Goal: Transaction & Acquisition: Purchase product/service

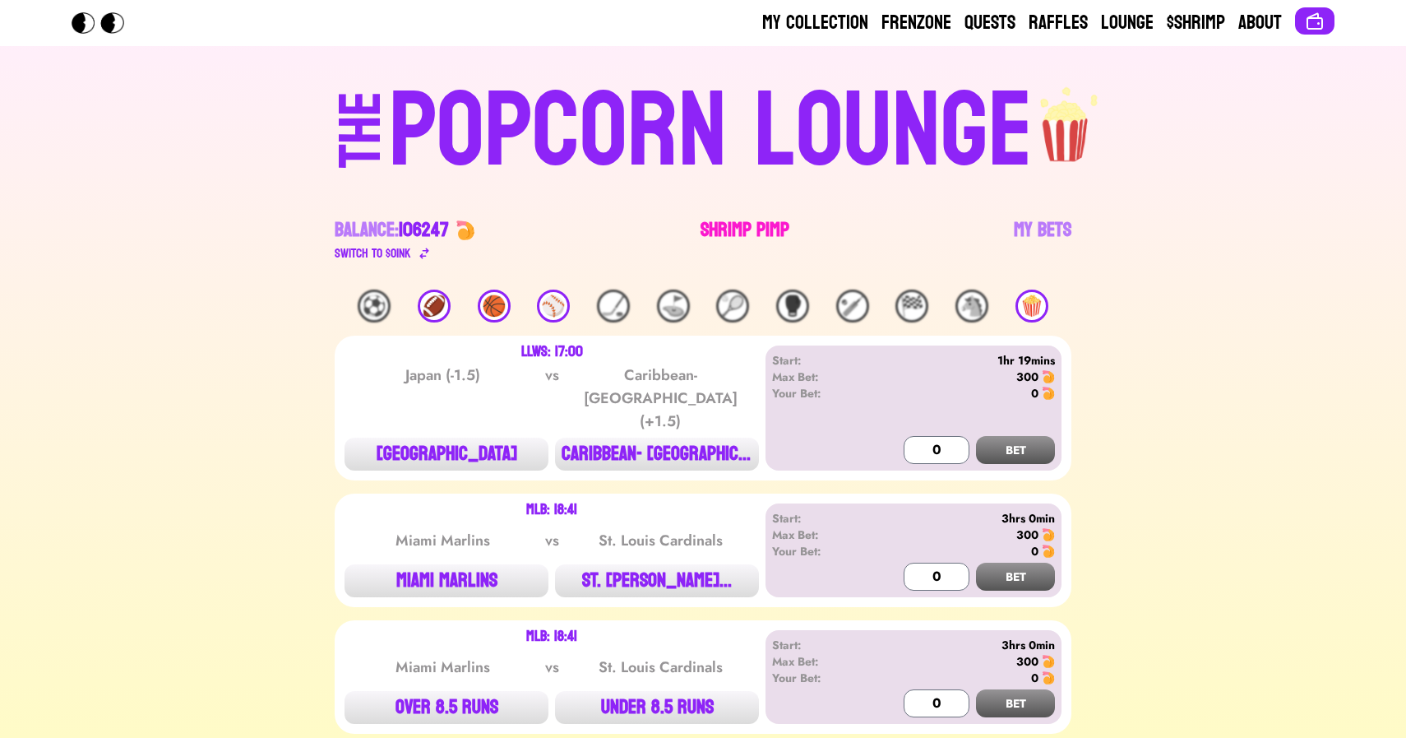
click at [726, 224] on link "Shrimp Pimp" at bounding box center [745, 240] width 89 height 46
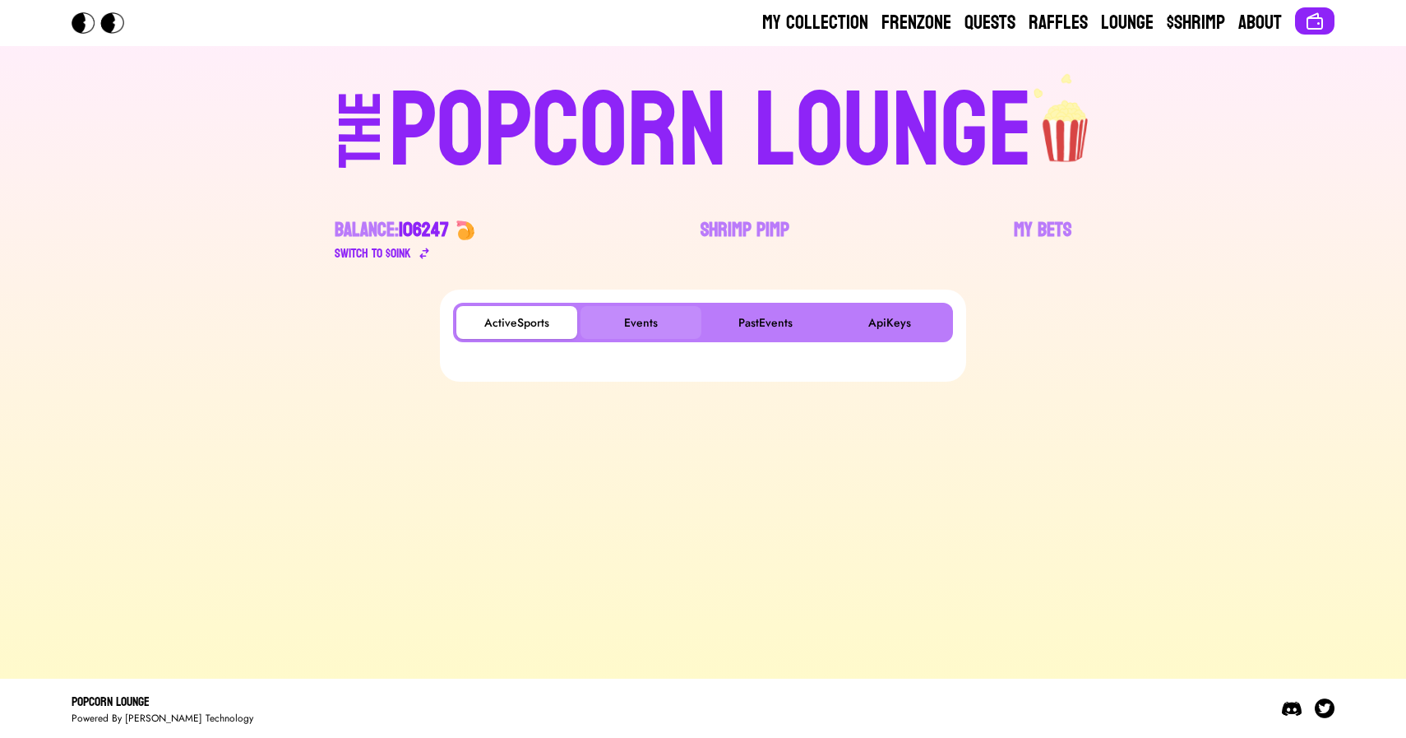
click at [632, 320] on button "Events" at bounding box center [641, 322] width 121 height 33
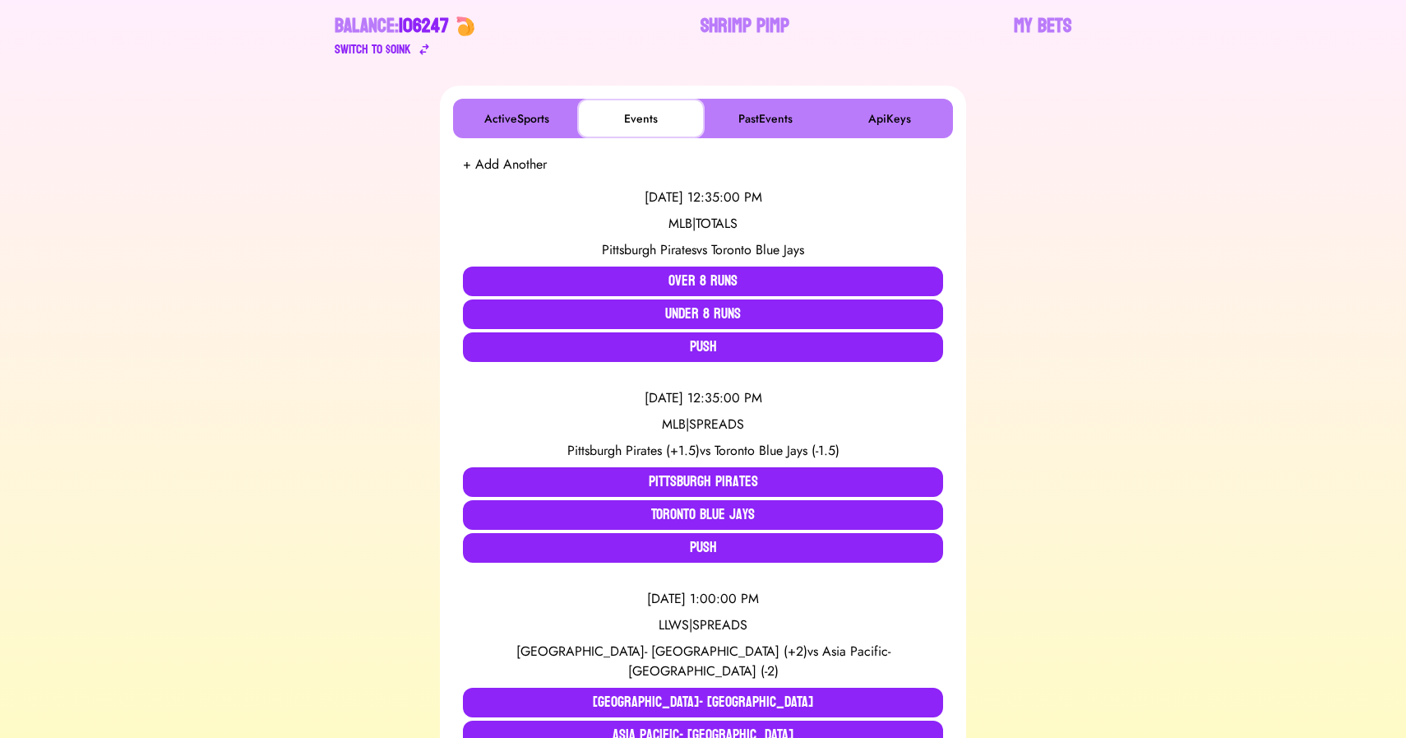
scroll to position [206, 0]
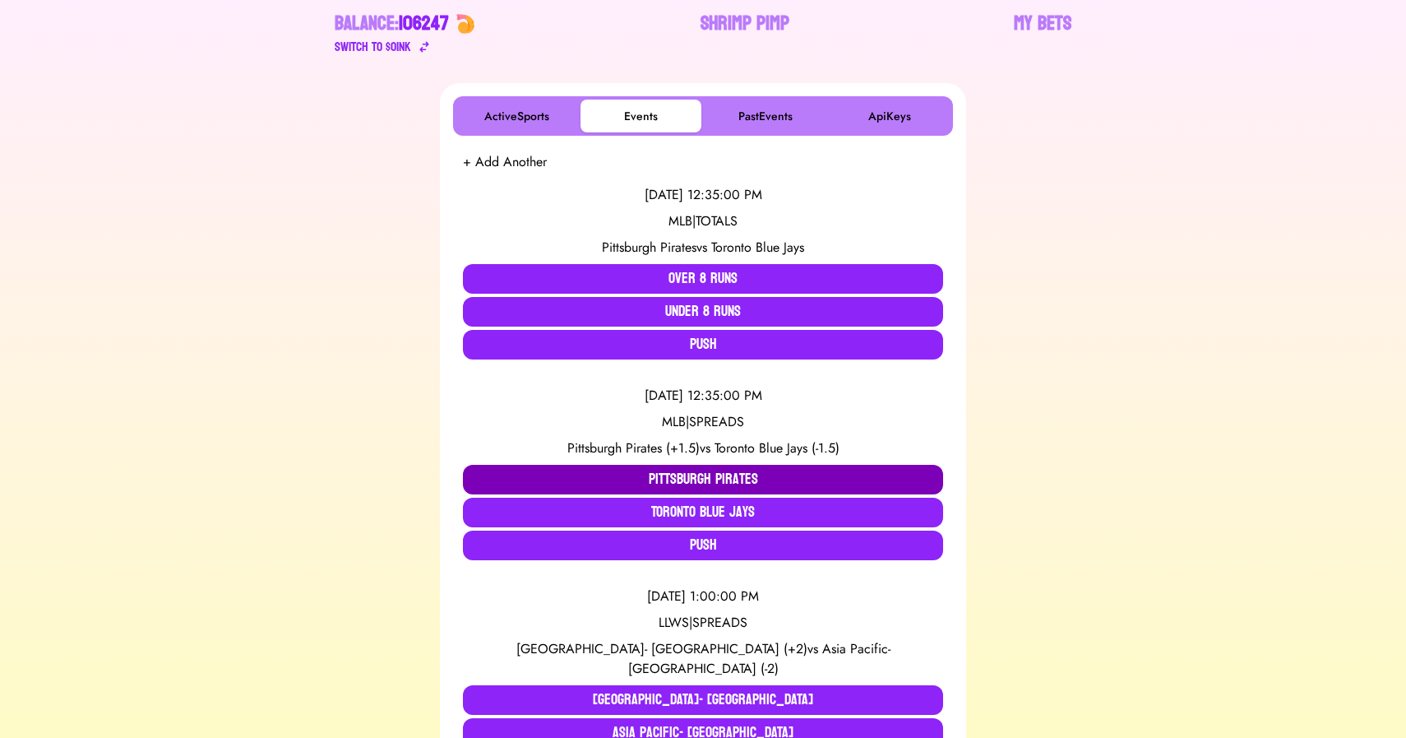
click at [548, 471] on button "Pittsburgh Pirates" at bounding box center [703, 480] width 480 height 30
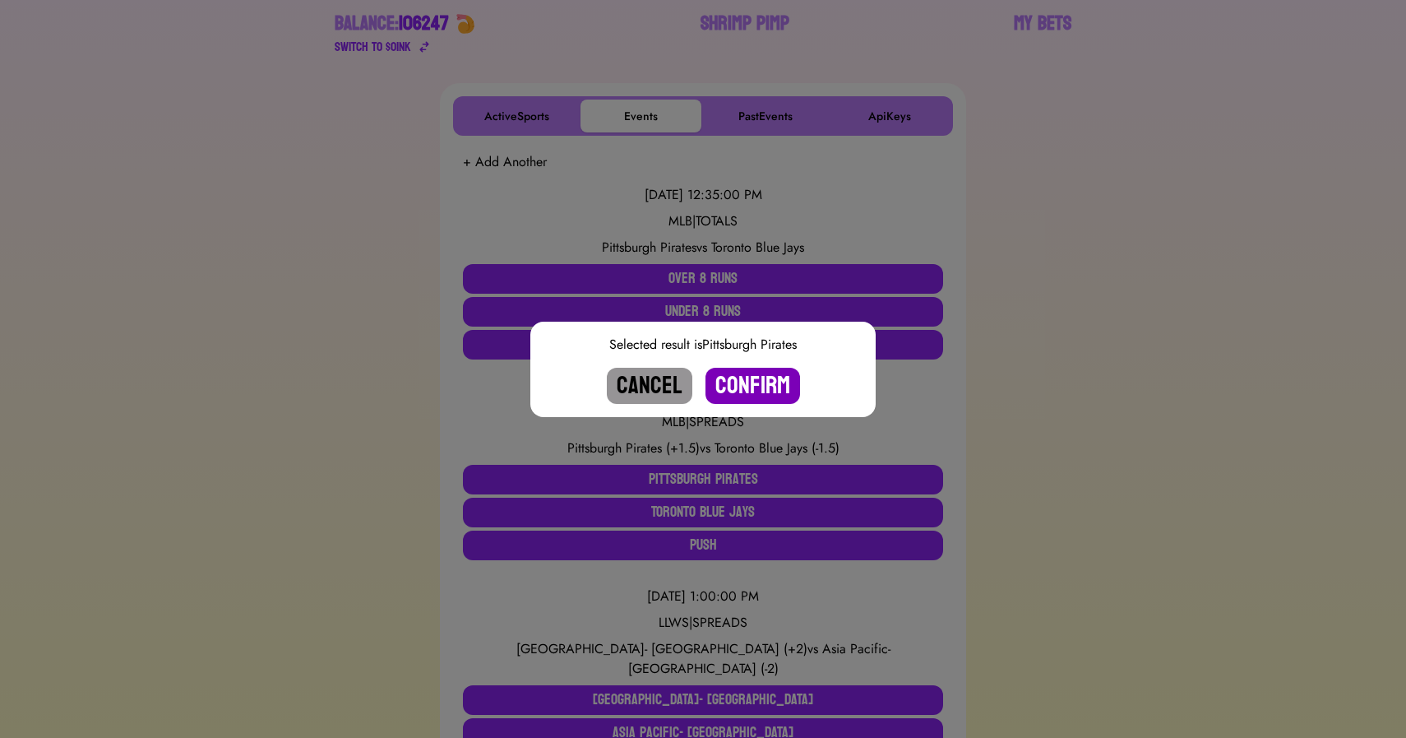
click at [748, 391] on button "Confirm" at bounding box center [753, 386] width 95 height 36
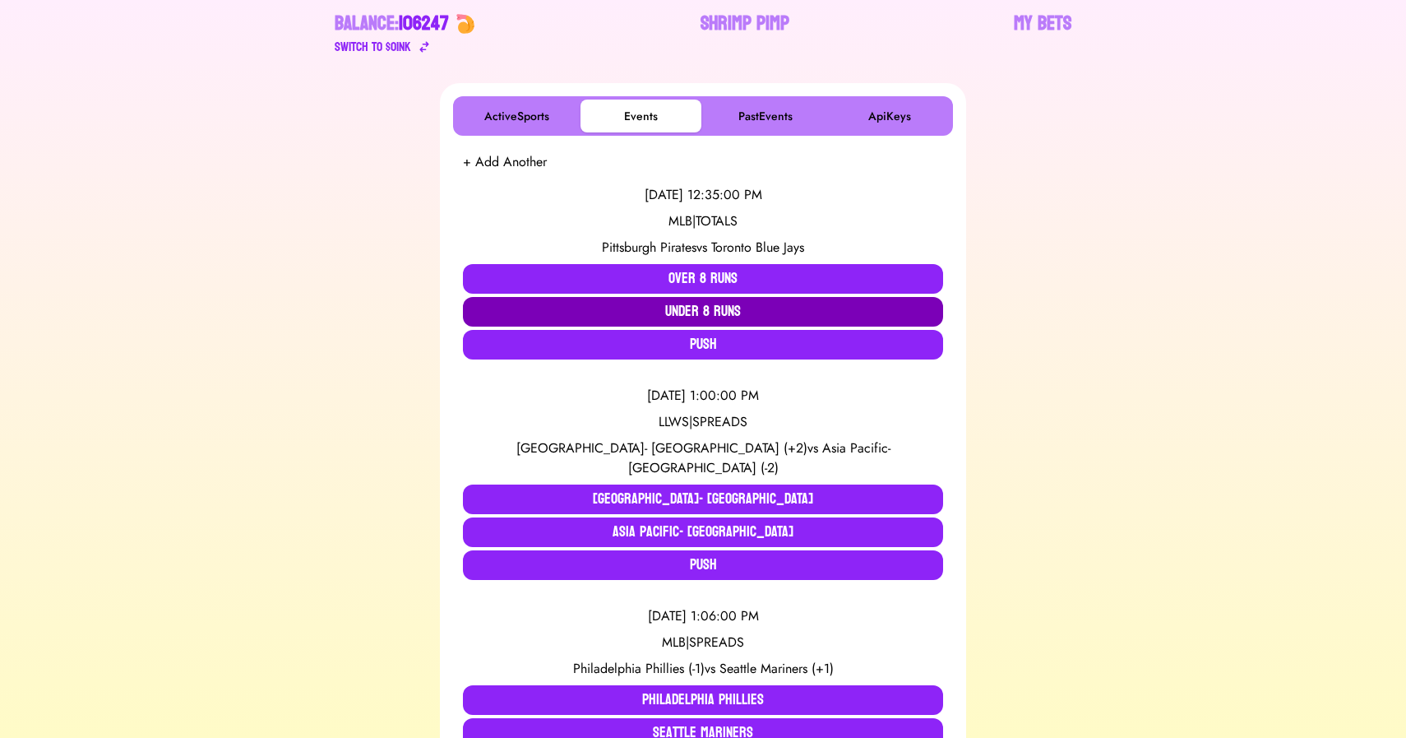
click at [680, 306] on button "Under 8 Runs" at bounding box center [703, 312] width 480 height 30
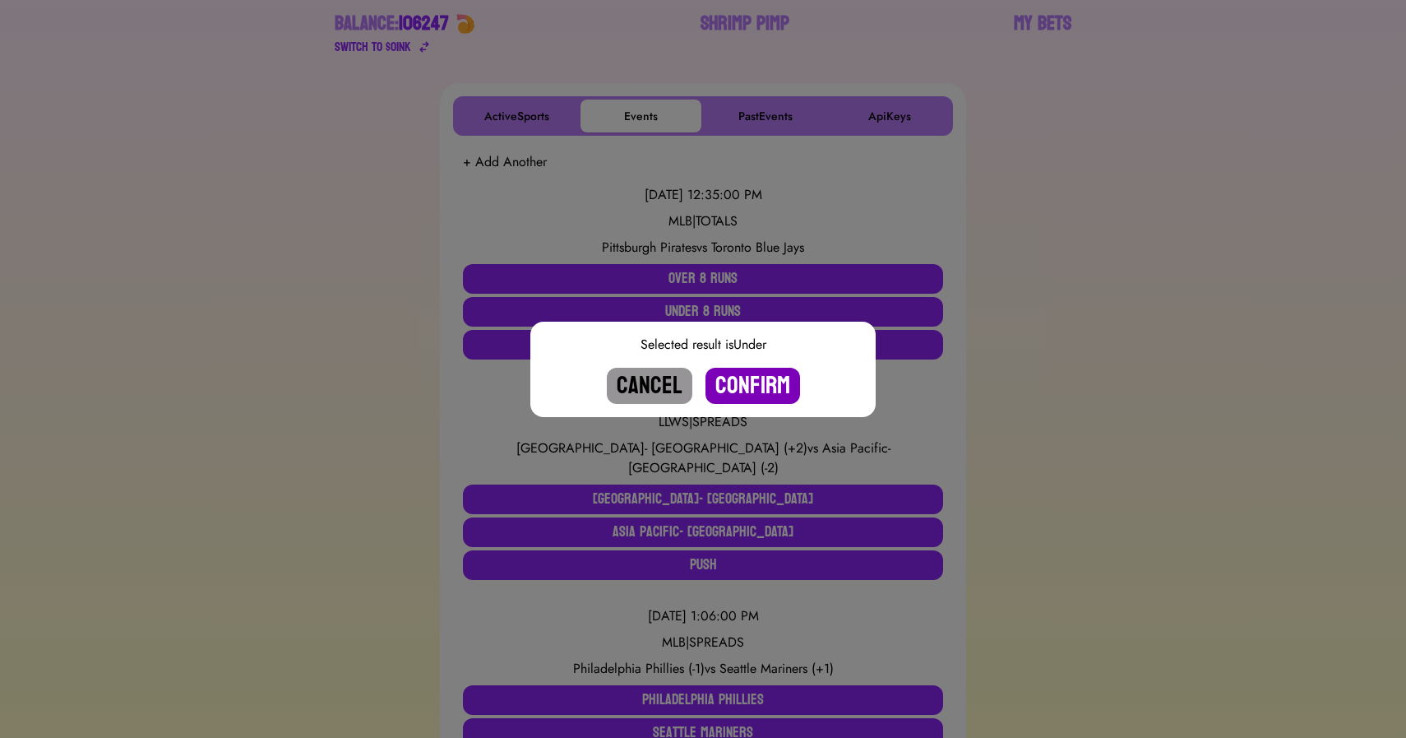
click at [741, 386] on button "Confirm" at bounding box center [753, 386] width 95 height 36
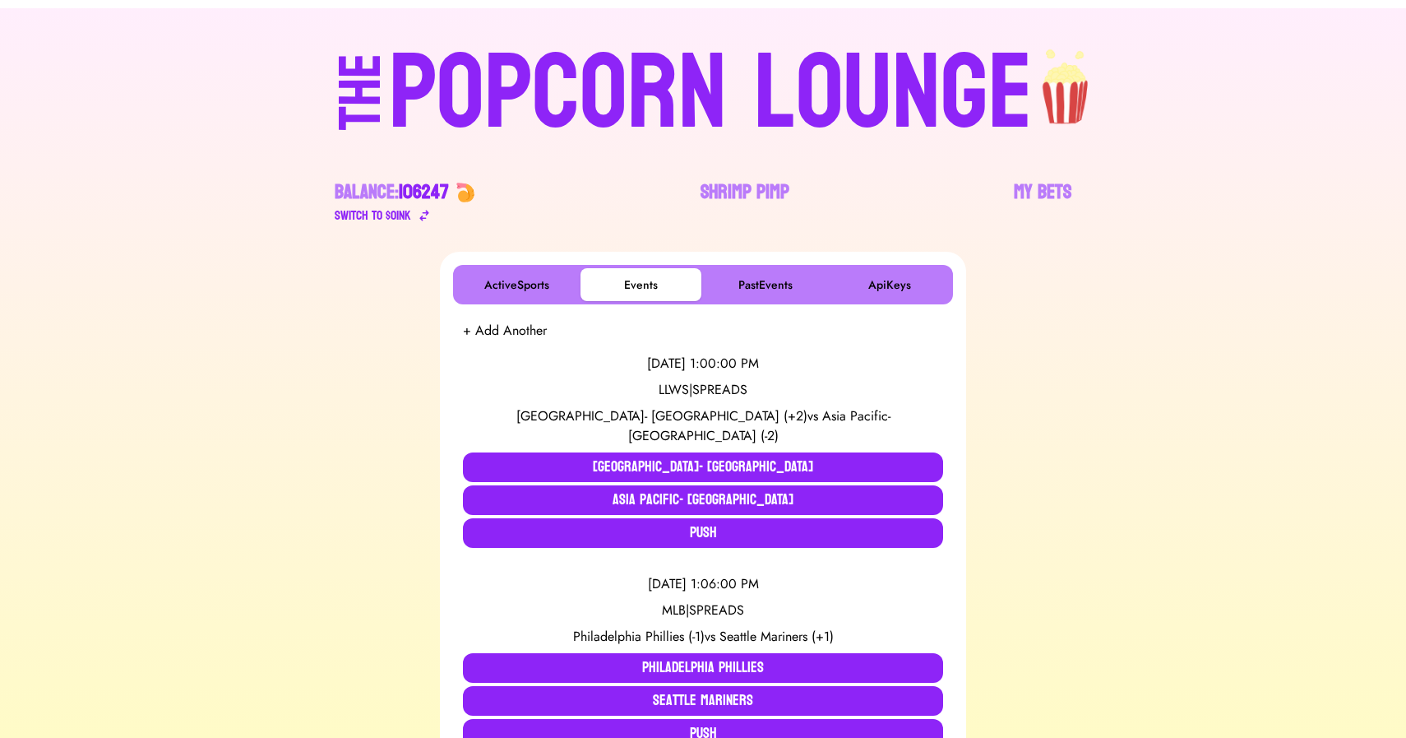
scroll to position [0, 0]
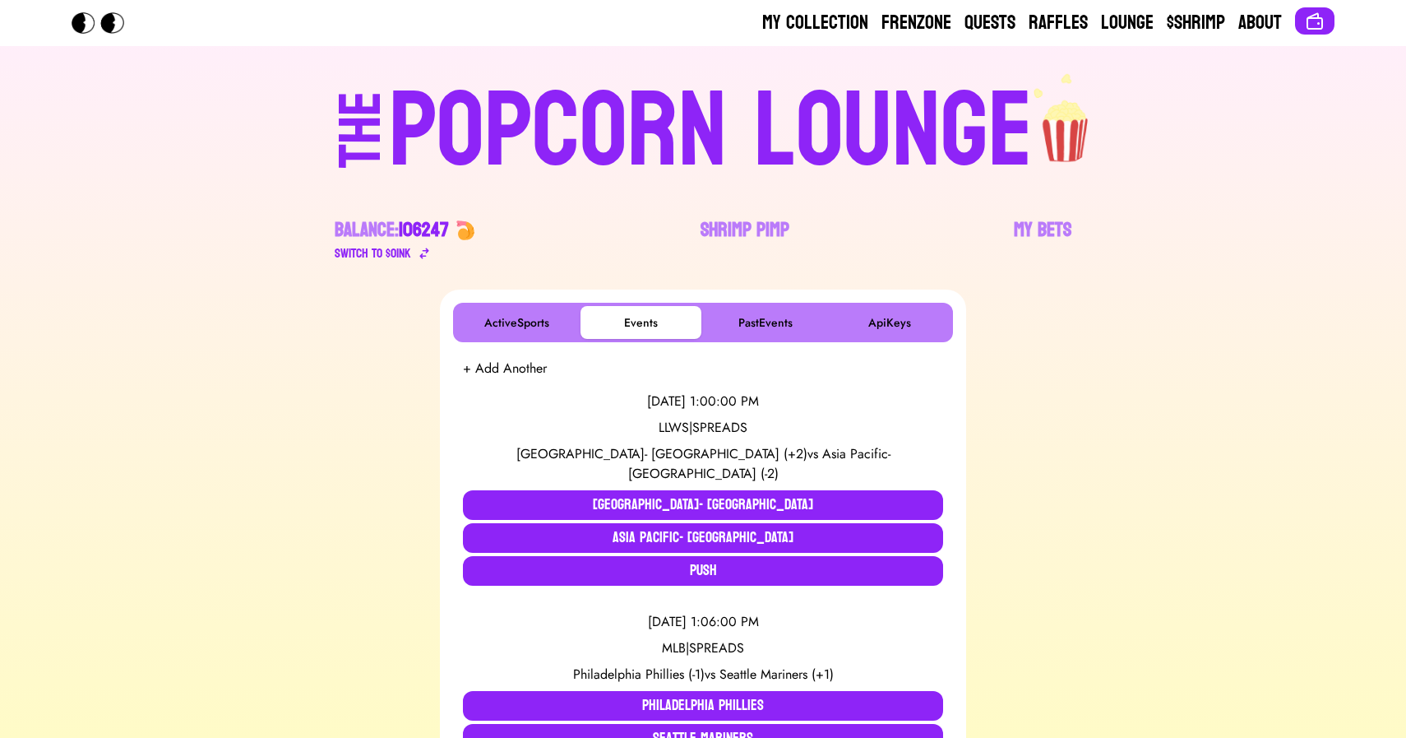
click at [568, 100] on div "POPCORN LOUNGE" at bounding box center [711, 131] width 644 height 105
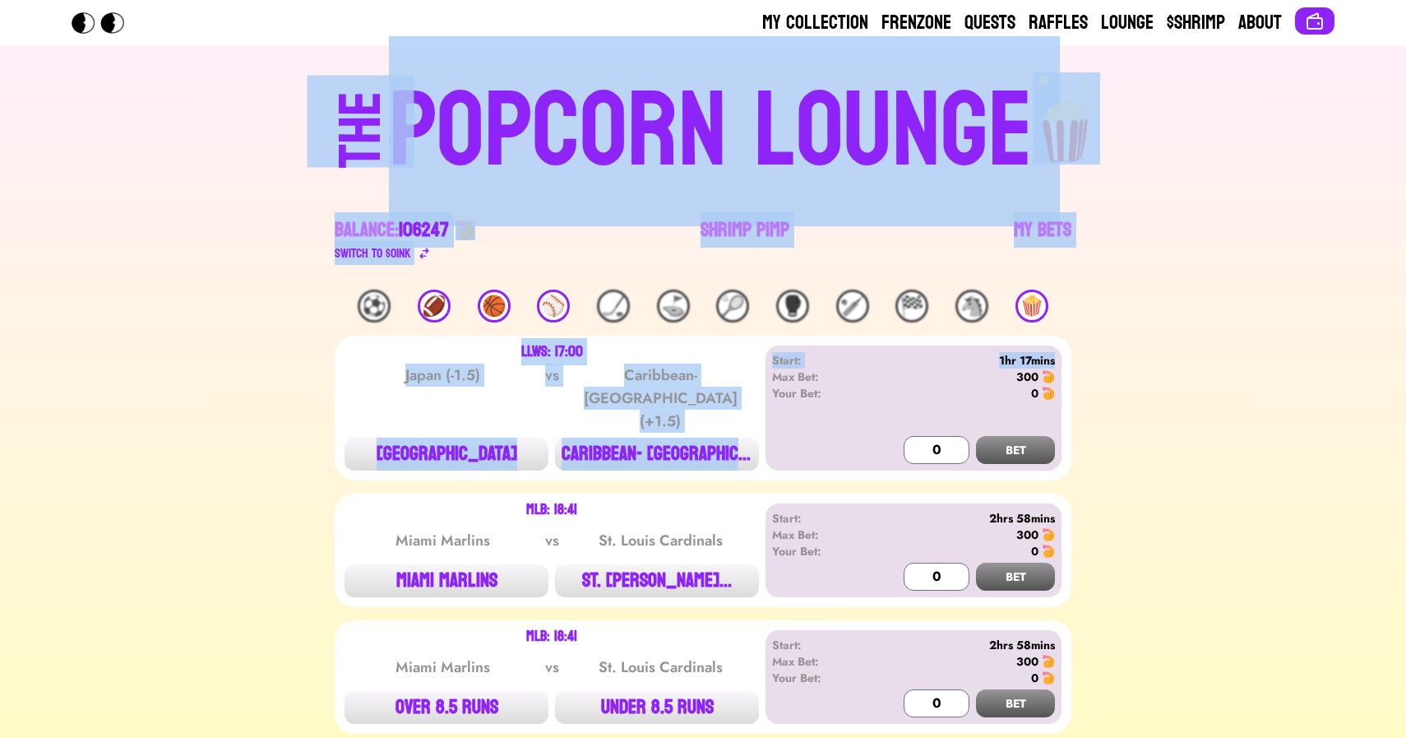
drag, startPoint x: 167, startPoint y: 140, endPoint x: 1238, endPoint y: 358, distance: 1092.6
drag, startPoint x: 1204, startPoint y: 398, endPoint x: 238, endPoint y: 152, distance: 997.0
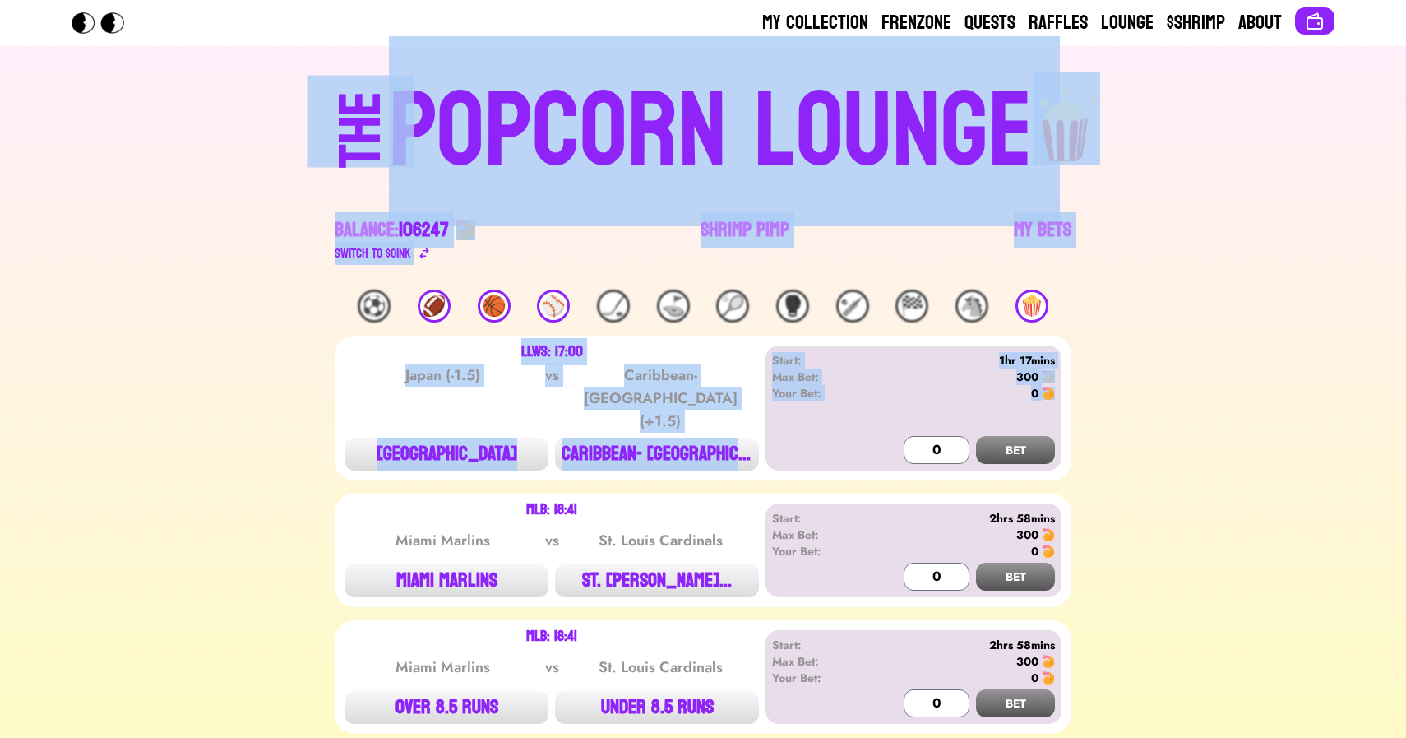
click at [238, 152] on div "THE POPCORN LOUNGE" at bounding box center [703, 128] width 1013 height 112
click at [187, 137] on div "THE POPCORN LOUNGE Balance: 106247 Switch to $ OINK Shrimp Pimp My Bets" at bounding box center [703, 167] width 1053 height 243
drag, startPoint x: 159, startPoint y: 118, endPoint x: 1075, endPoint y: 442, distance: 971.7
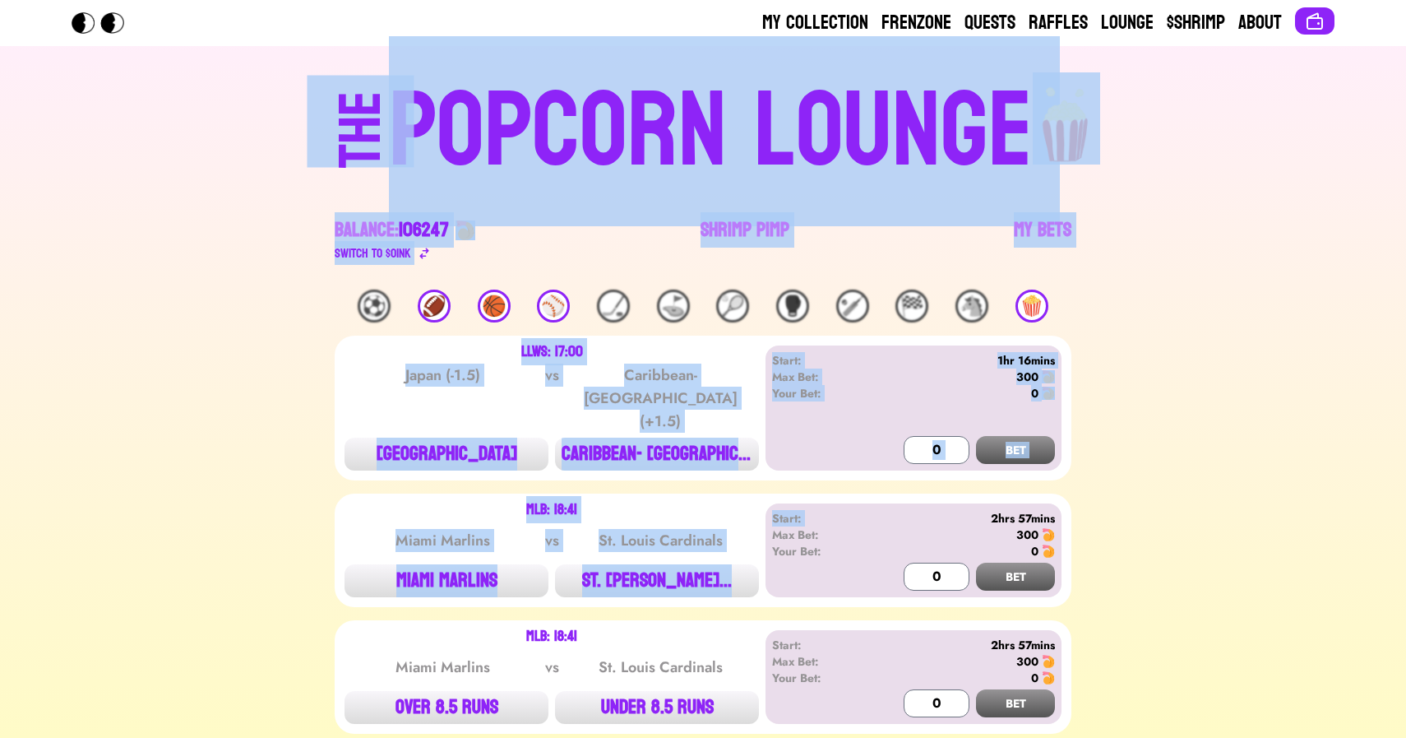
drag, startPoint x: 1078, startPoint y: 450, endPoint x: 197, endPoint y: 117, distance: 941.6
click at [197, 117] on div "THE POPCORN LOUNGE" at bounding box center [703, 128] width 1013 height 112
drag, startPoint x: 118, startPoint y: 124, endPoint x: 1135, endPoint y: 561, distance: 1107.0
